Goal: Use online tool/utility: Utilize a website feature to perform a specific function

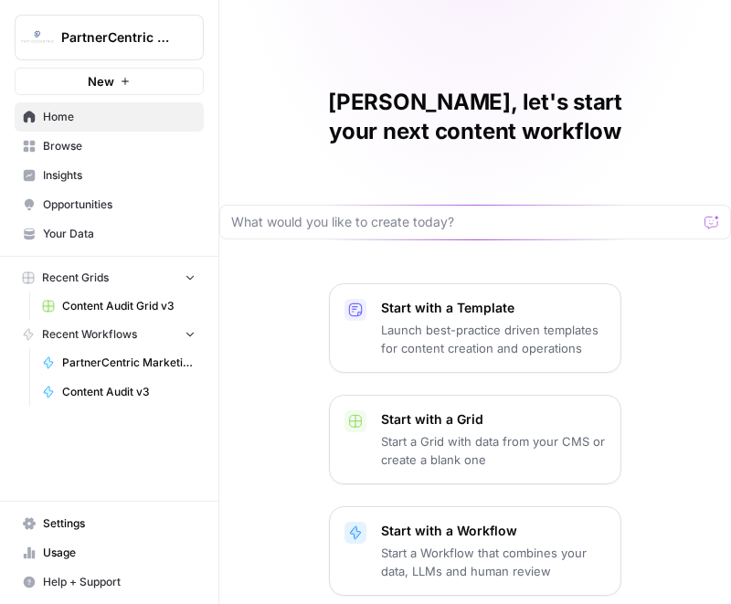
click at [66, 144] on span "Browse" at bounding box center [119, 146] width 153 height 16
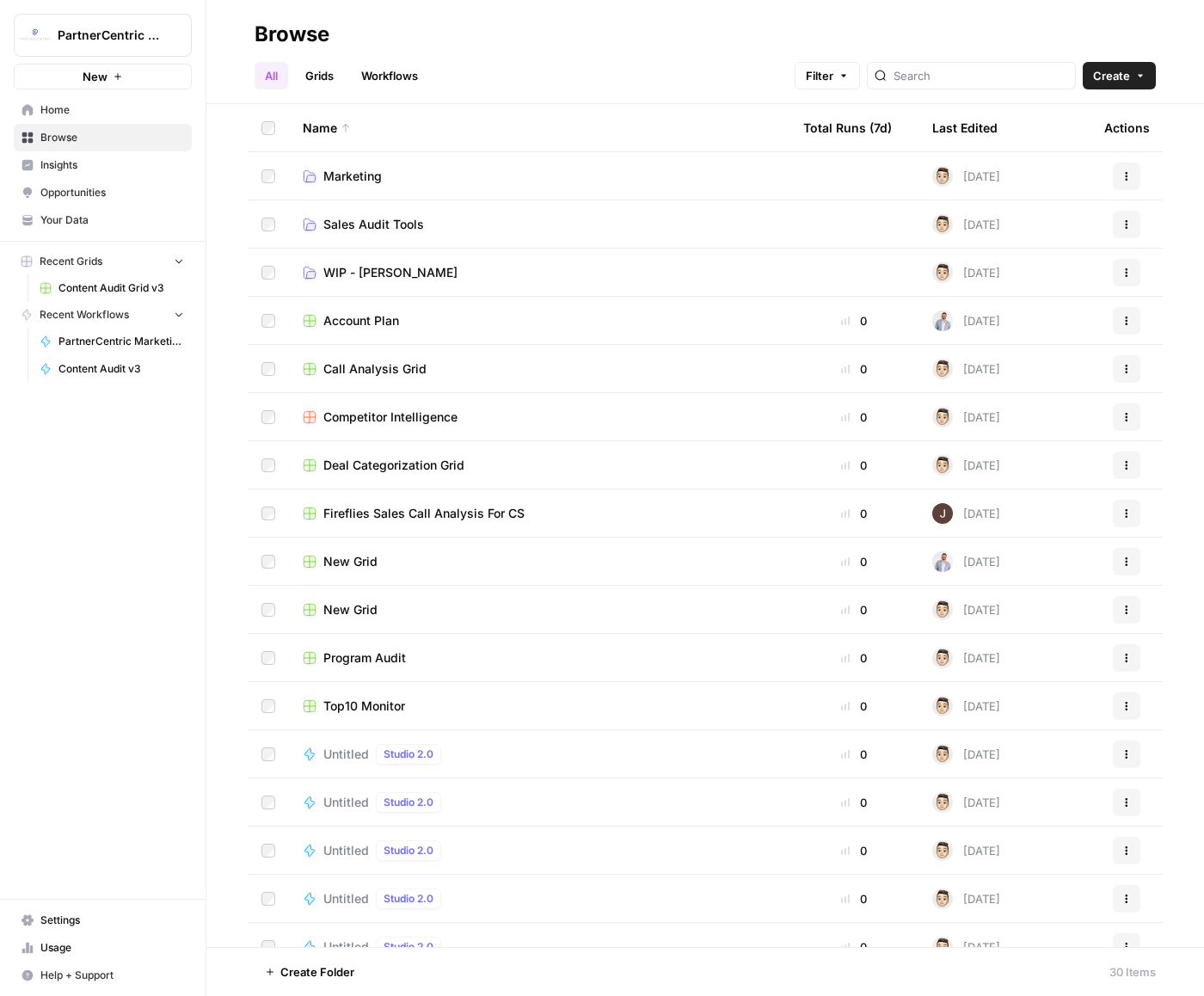
click at [423, 285] on td "WIP - [PERSON_NAME]" at bounding box center [539, 272] width 500 height 47
click at [344, 270] on span "WIP - [PERSON_NAME]" at bounding box center [390, 273] width 135 height 17
click at [372, 225] on span "Sales Audit Tools" at bounding box center [373, 224] width 101 height 17
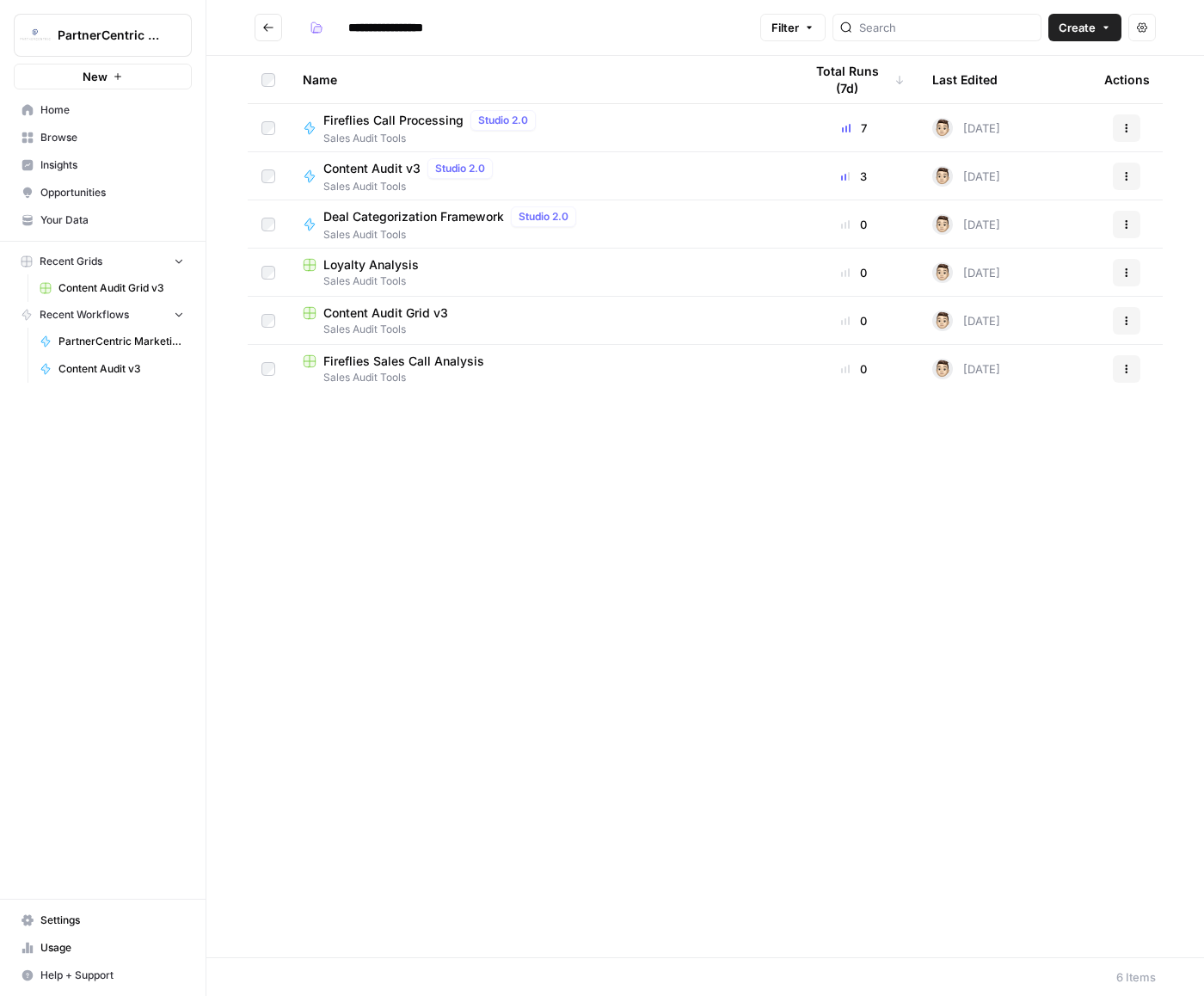
click at [428, 115] on span "Fireflies Call Processing" at bounding box center [393, 120] width 140 height 17
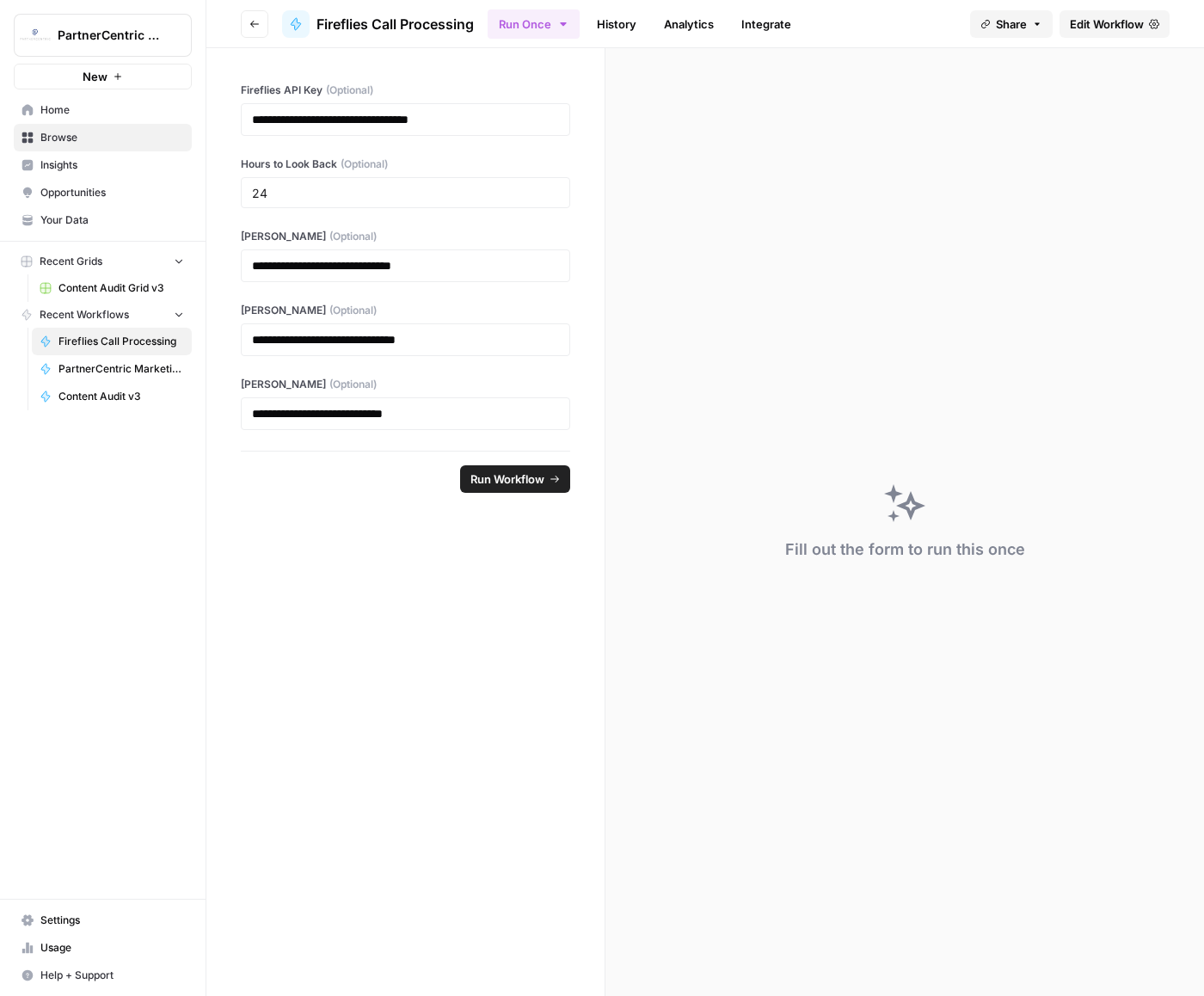
click at [641, 24] on link "History" at bounding box center [617, 24] width 60 height 27
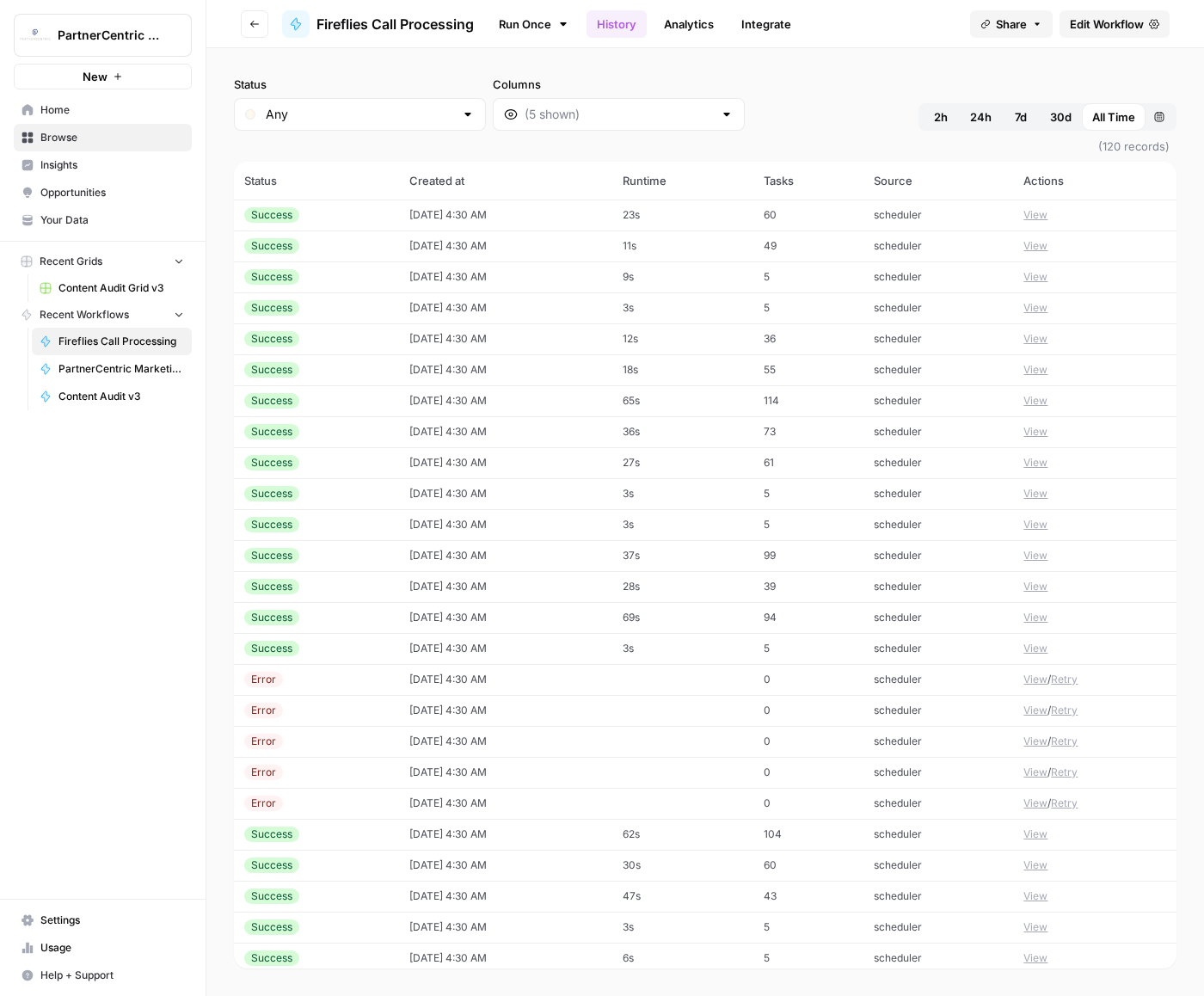
click at [252, 17] on button "Go back" at bounding box center [254, 24] width 27 height 27
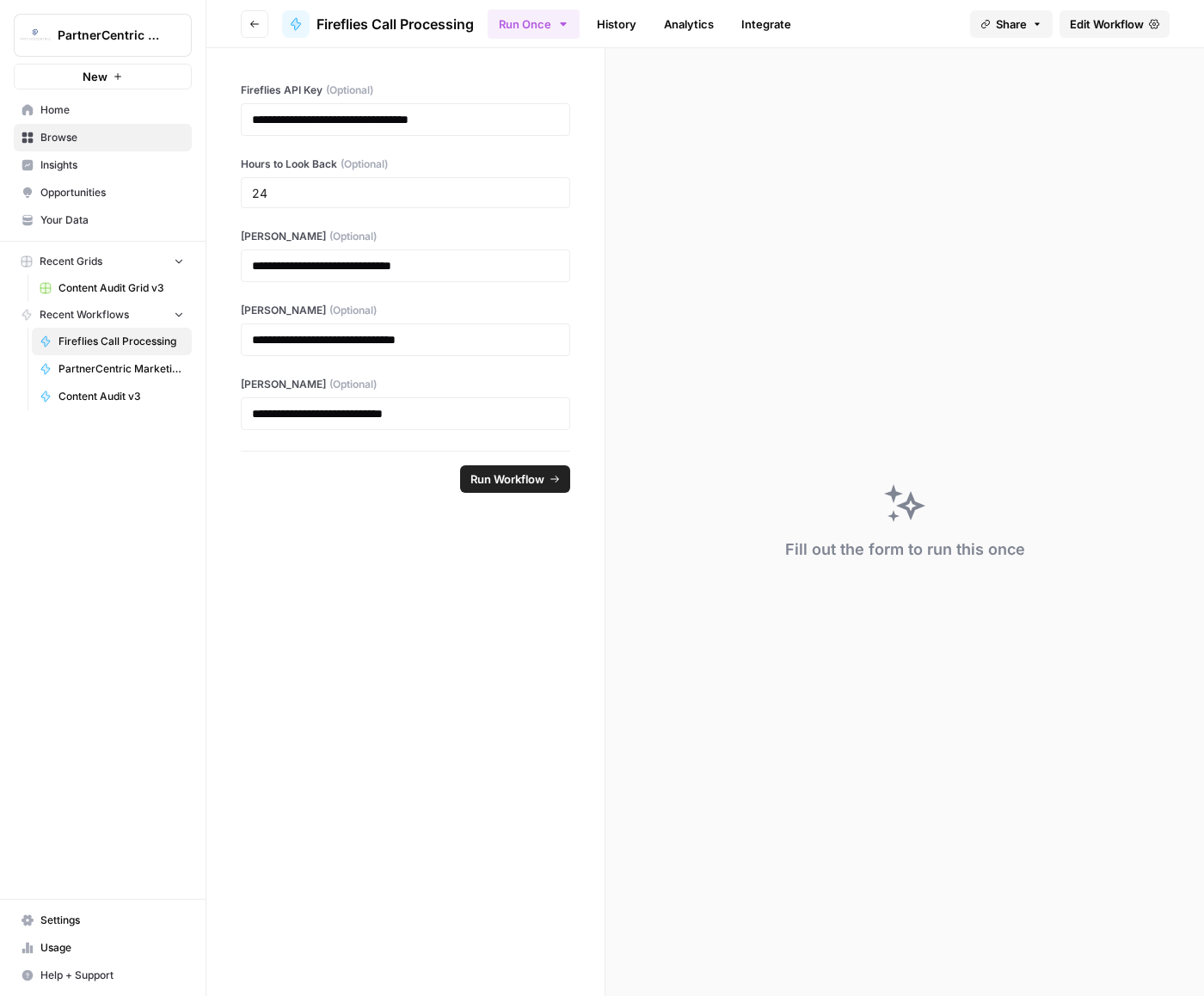
click at [121, 336] on span "Fireflies Call Processing" at bounding box center [120, 341] width 125 height 15
click at [75, 103] on span "Home" at bounding box center [112, 110] width 144 height 15
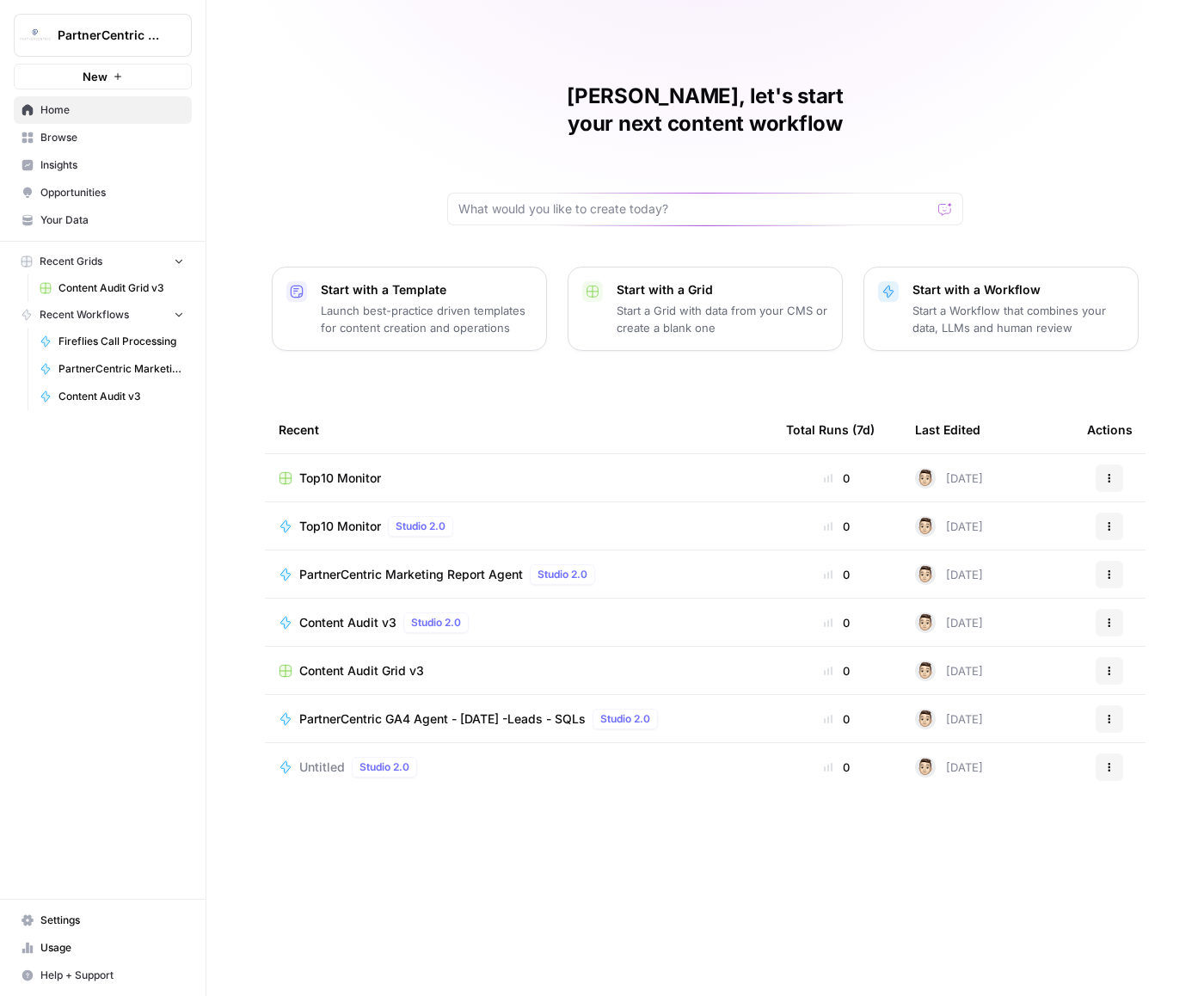
click at [47, 132] on span "Browse" at bounding box center [112, 137] width 144 height 15
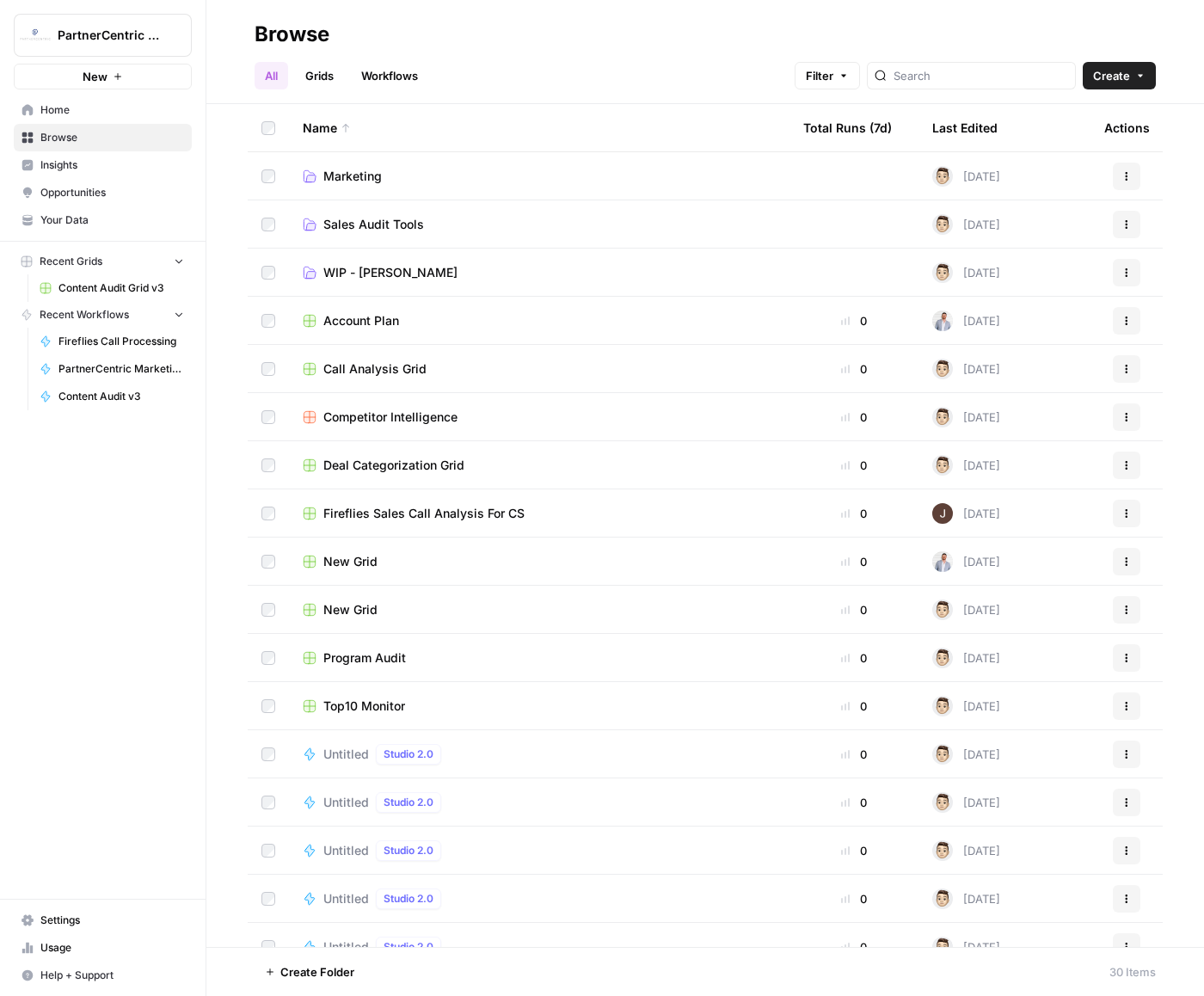
click at [369, 226] on span "Sales Audit Tools" at bounding box center [373, 224] width 101 height 17
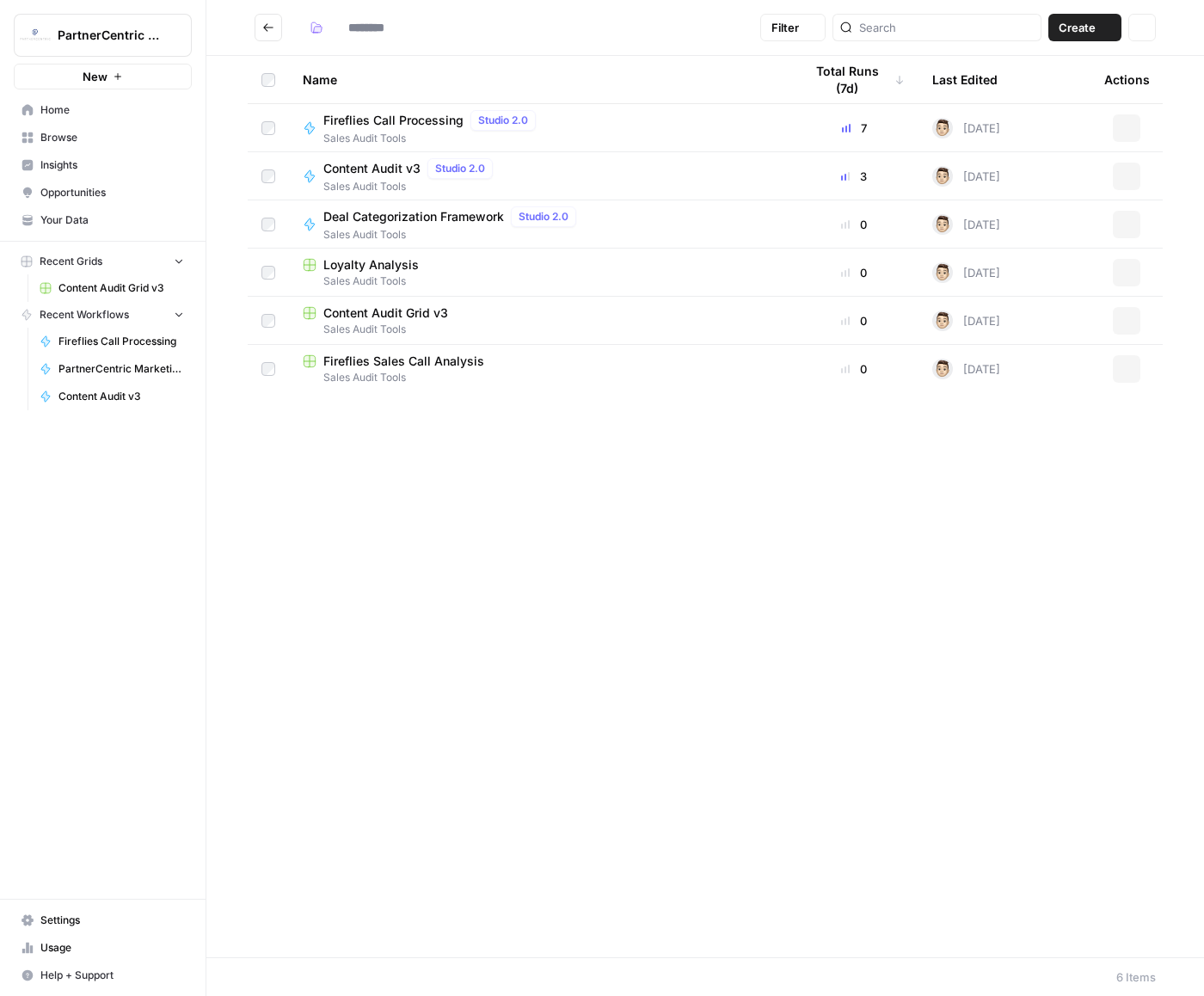
type input "**********"
click at [419, 372] on span "Sales Audit Tools" at bounding box center [539, 377] width 473 height 15
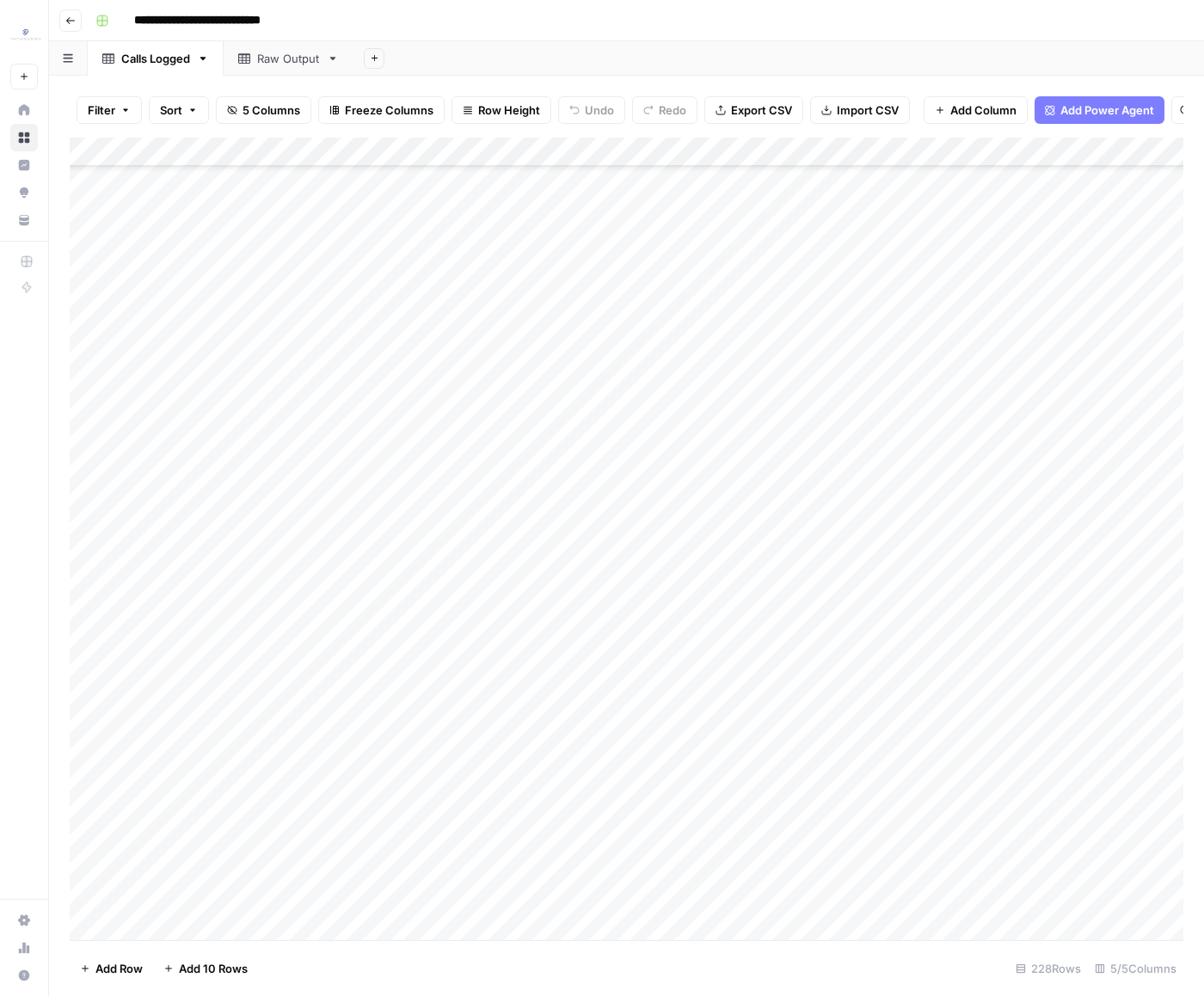
scroll to position [5888, 0]
click at [626, 356] on div "Add Column" at bounding box center [626, 538] width 1114 height 802
click at [467, 376] on div "Add Column" at bounding box center [626, 538] width 1114 height 802
click at [688, 377] on div "Add Column" at bounding box center [626, 538] width 1114 height 802
